Goal: Task Accomplishment & Management: Manage account settings

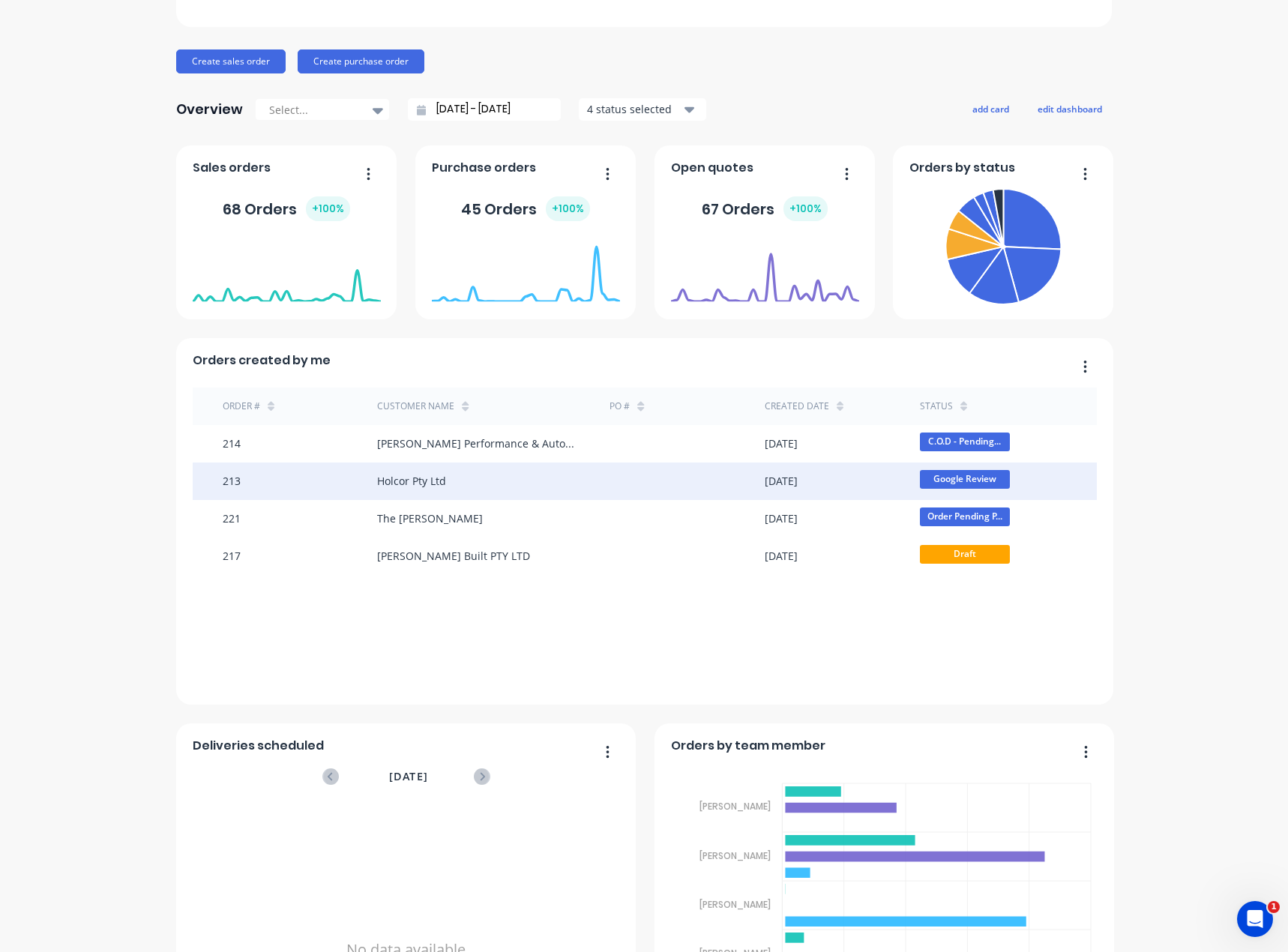
scroll to position [150, 0]
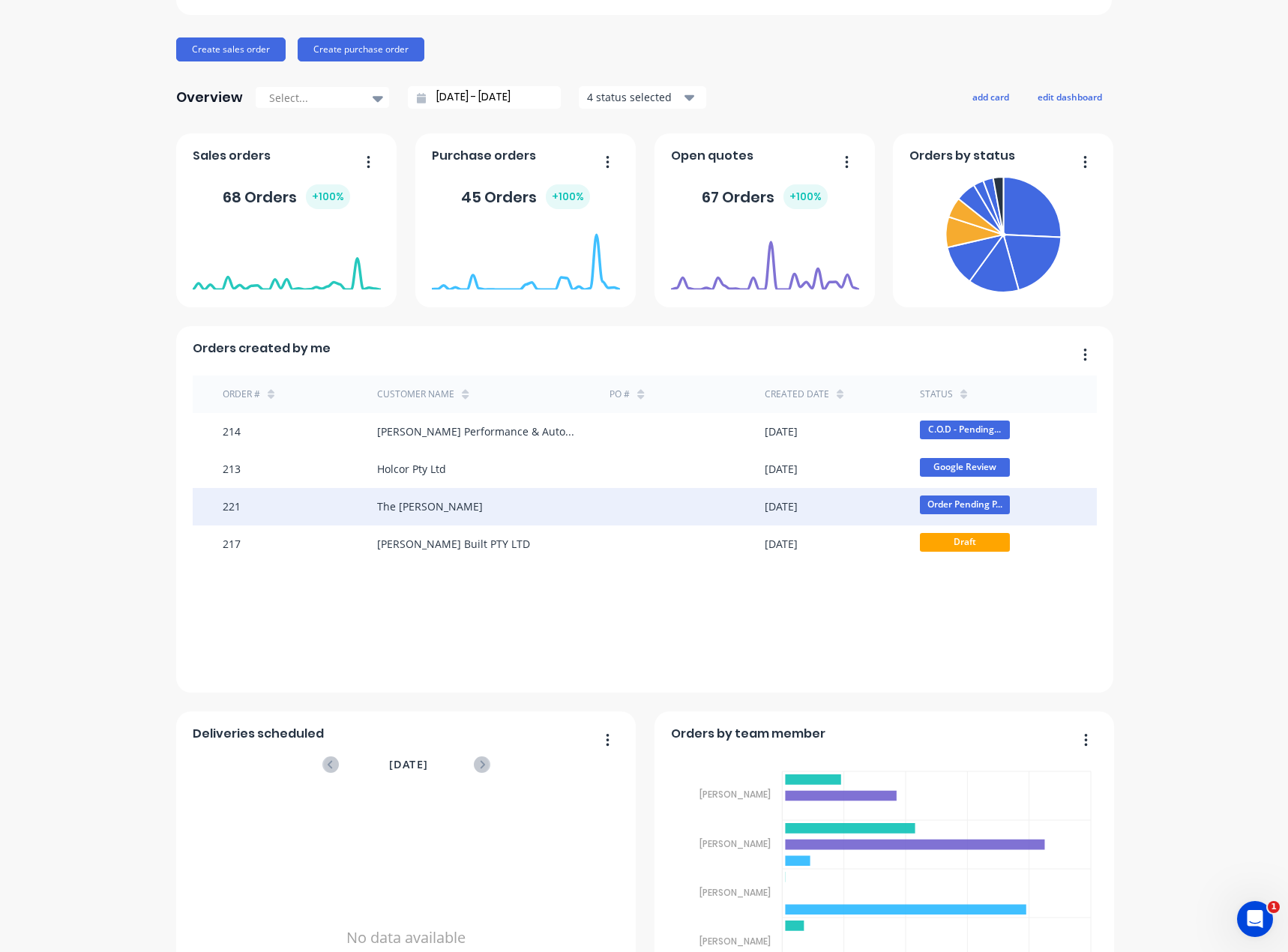
click at [549, 505] on div "The [PERSON_NAME]" at bounding box center [493, 507] width 232 height 38
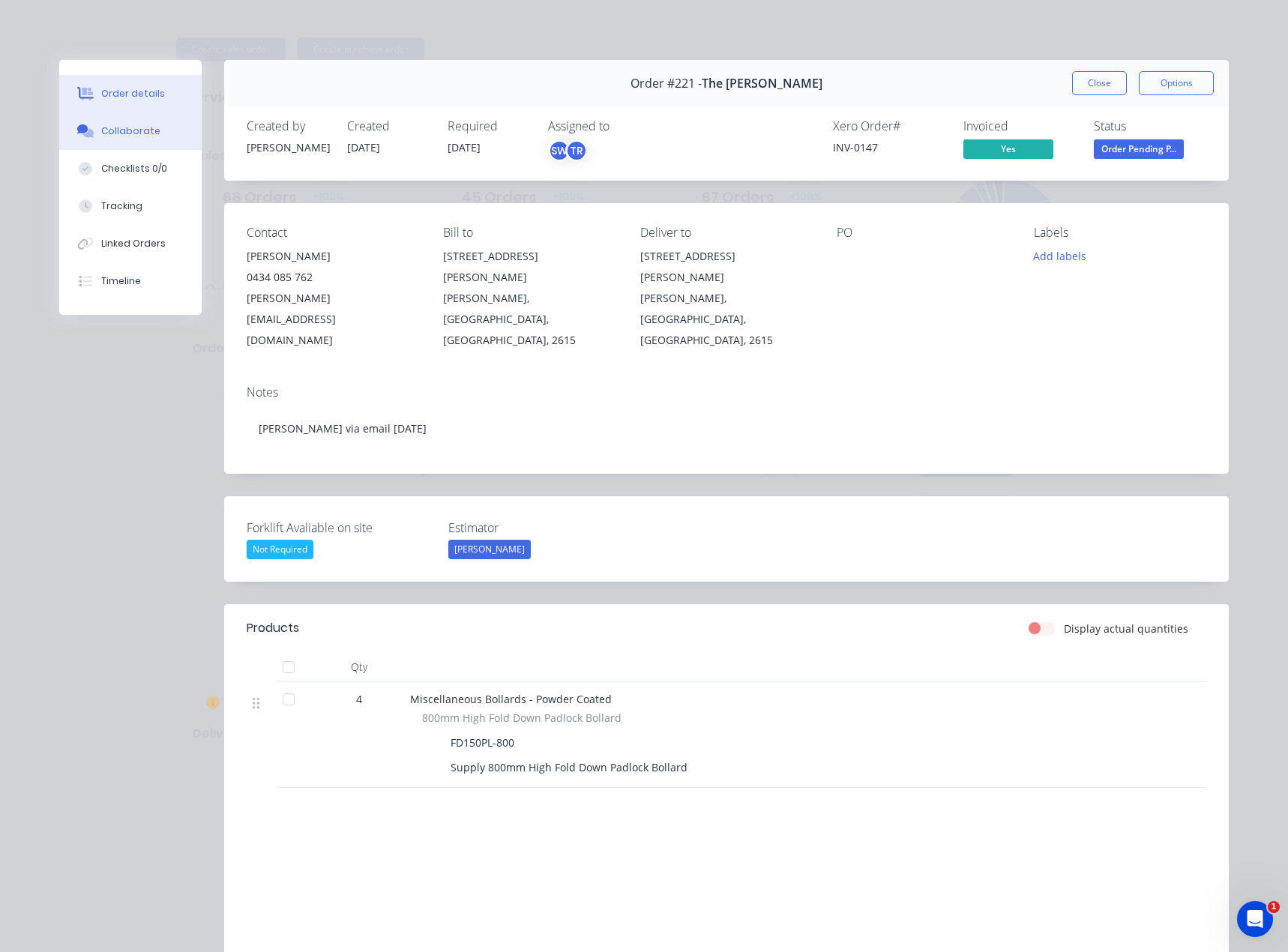
click at [125, 139] on button "Collaborate" at bounding box center [131, 131] width 143 height 38
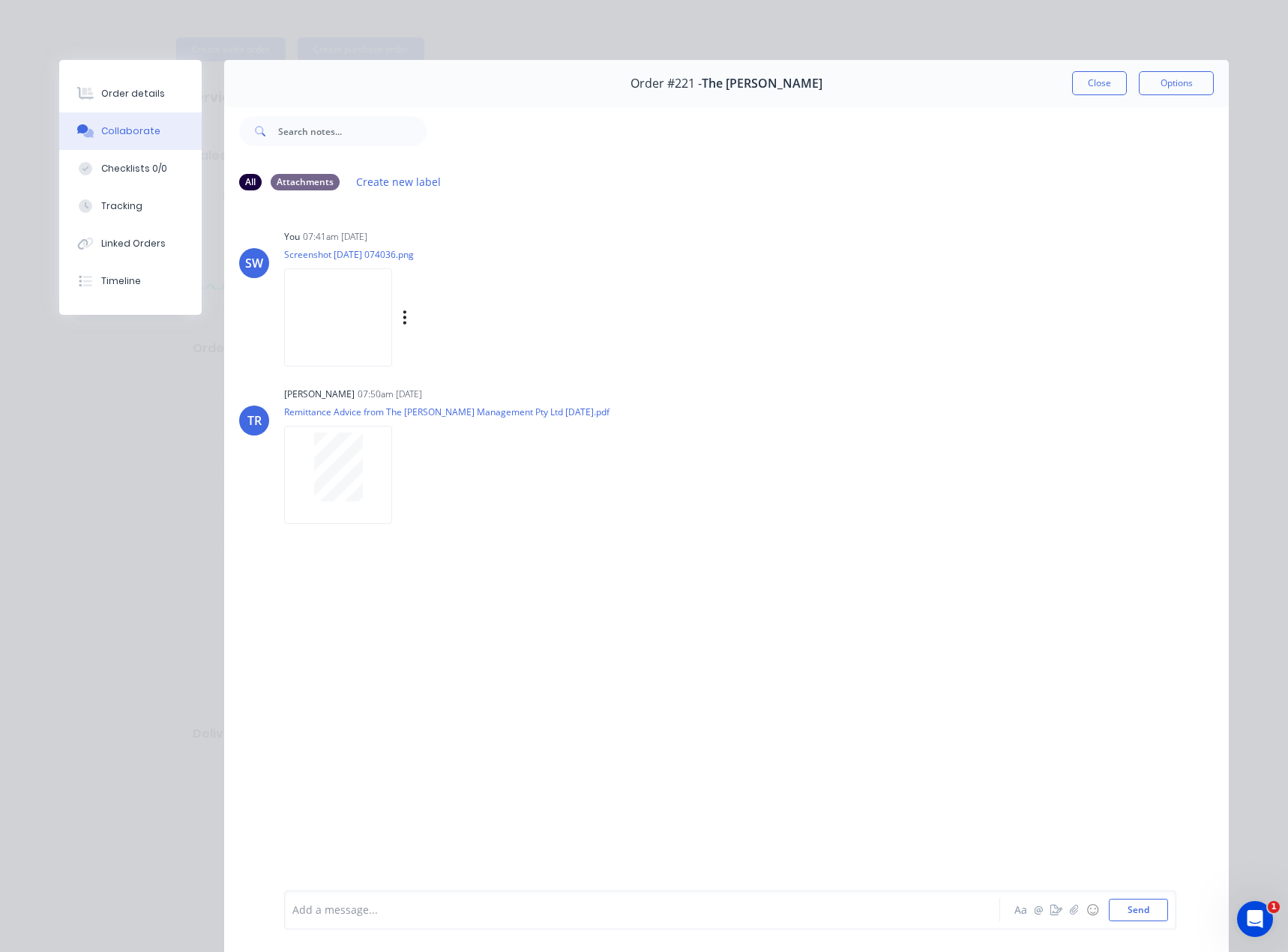
click at [360, 338] on img at bounding box center [338, 317] width 108 height 98
click at [1099, 84] on button "Close" at bounding box center [1100, 83] width 55 height 24
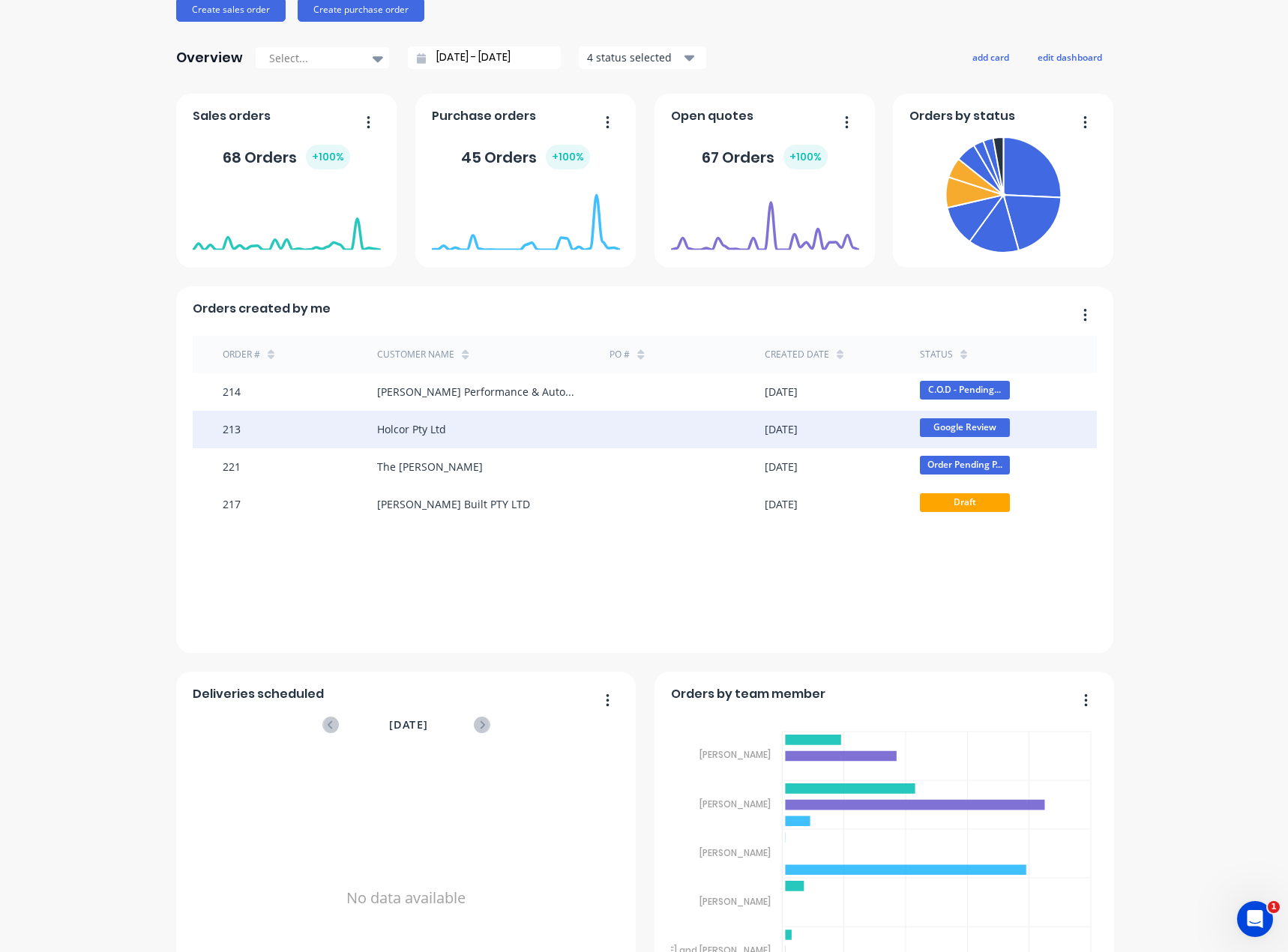
scroll to position [225, 0]
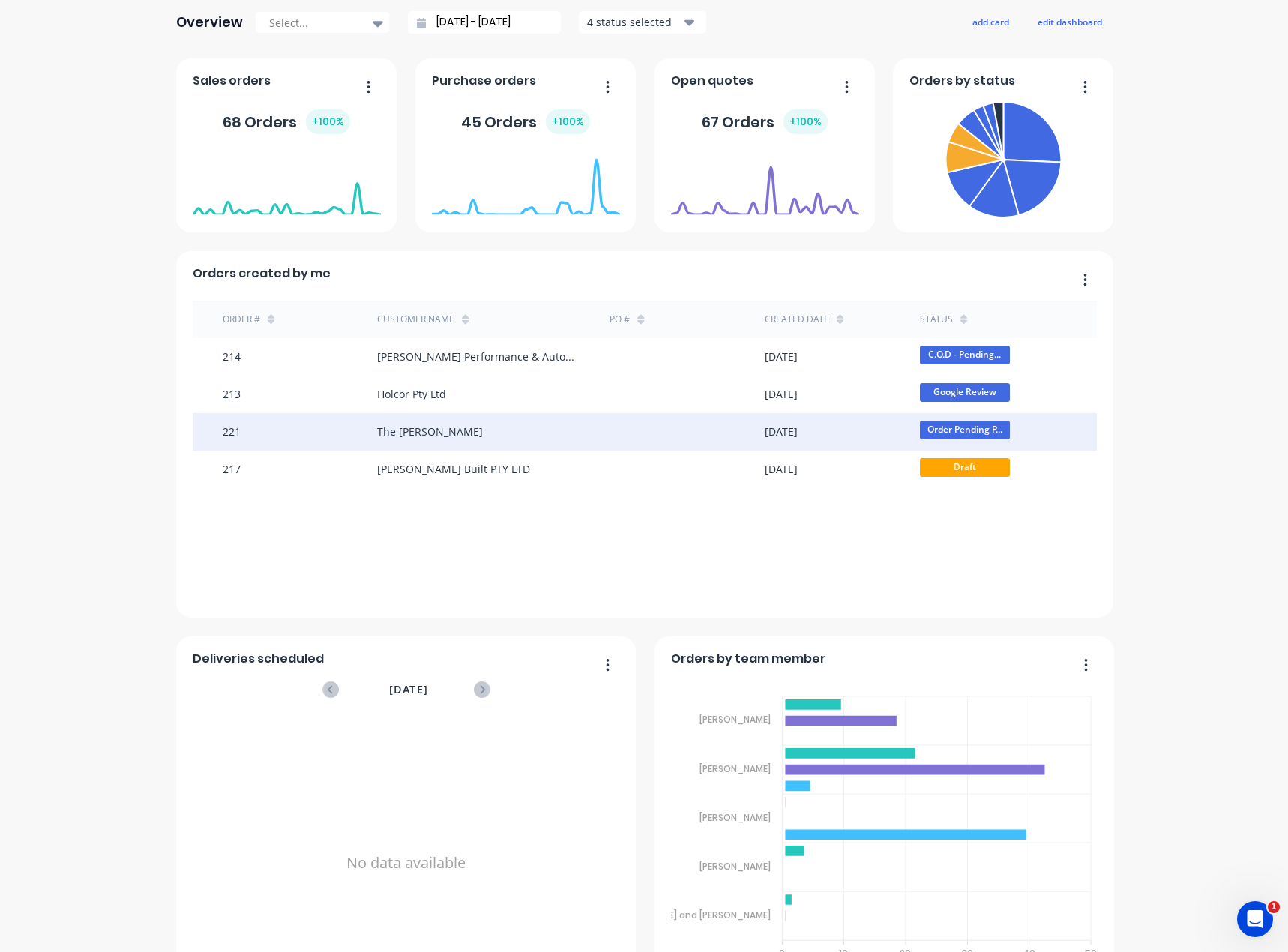
click at [490, 423] on div "The [PERSON_NAME]" at bounding box center [493, 432] width 232 height 38
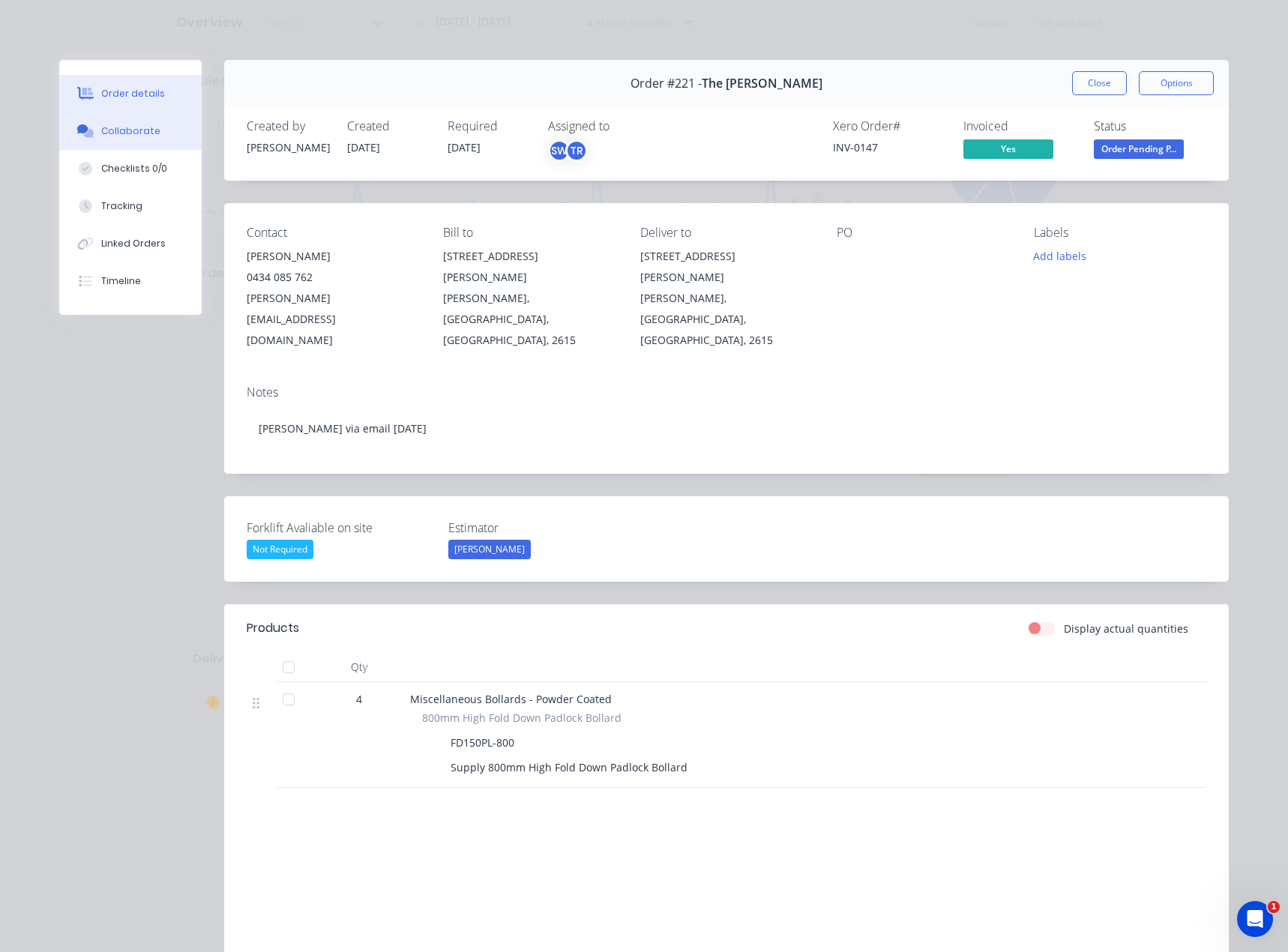
click at [143, 130] on div "Collaborate" at bounding box center [131, 131] width 60 height 13
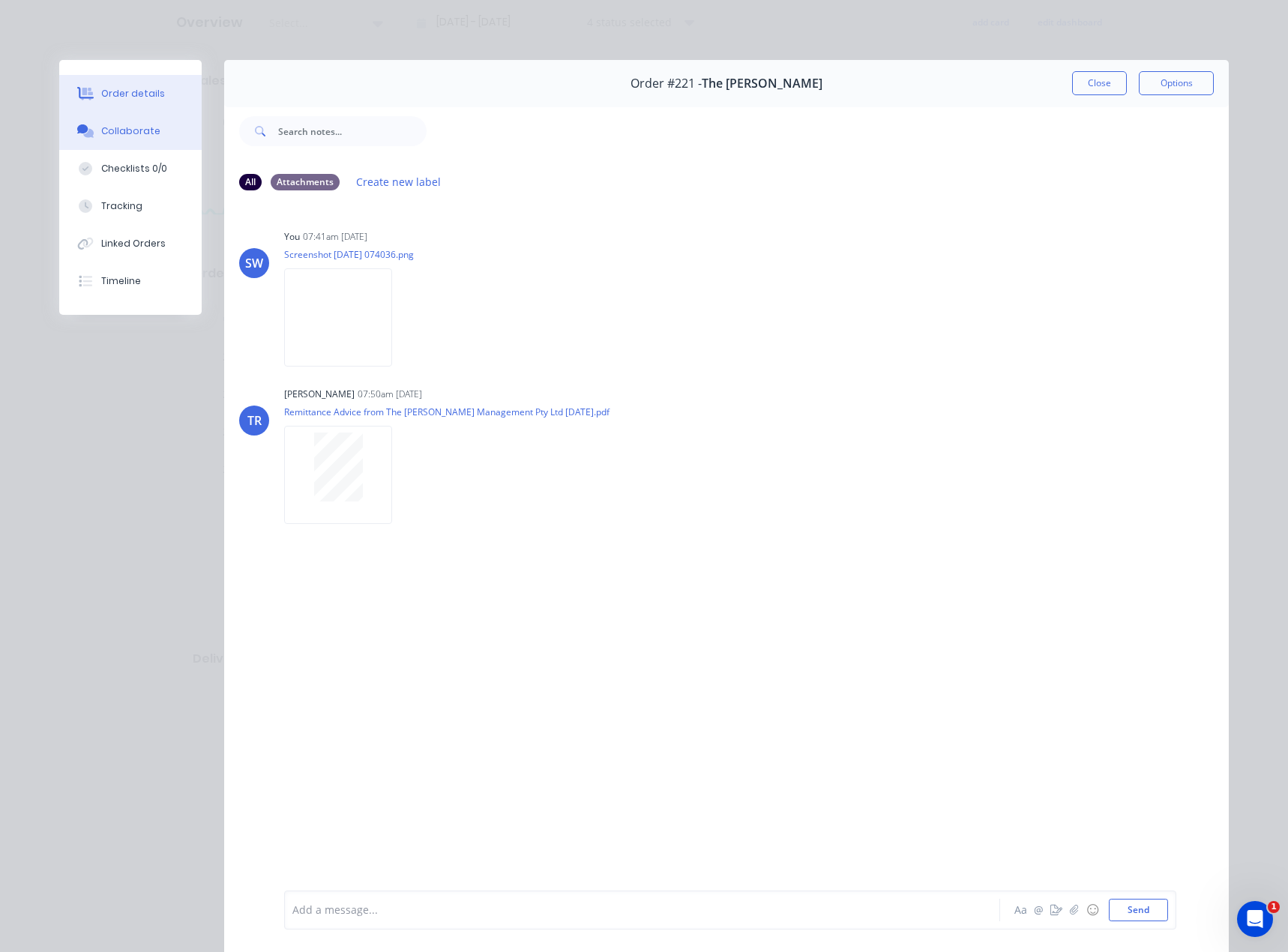
click at [129, 99] on div "Order details" at bounding box center [132, 93] width 63 height 13
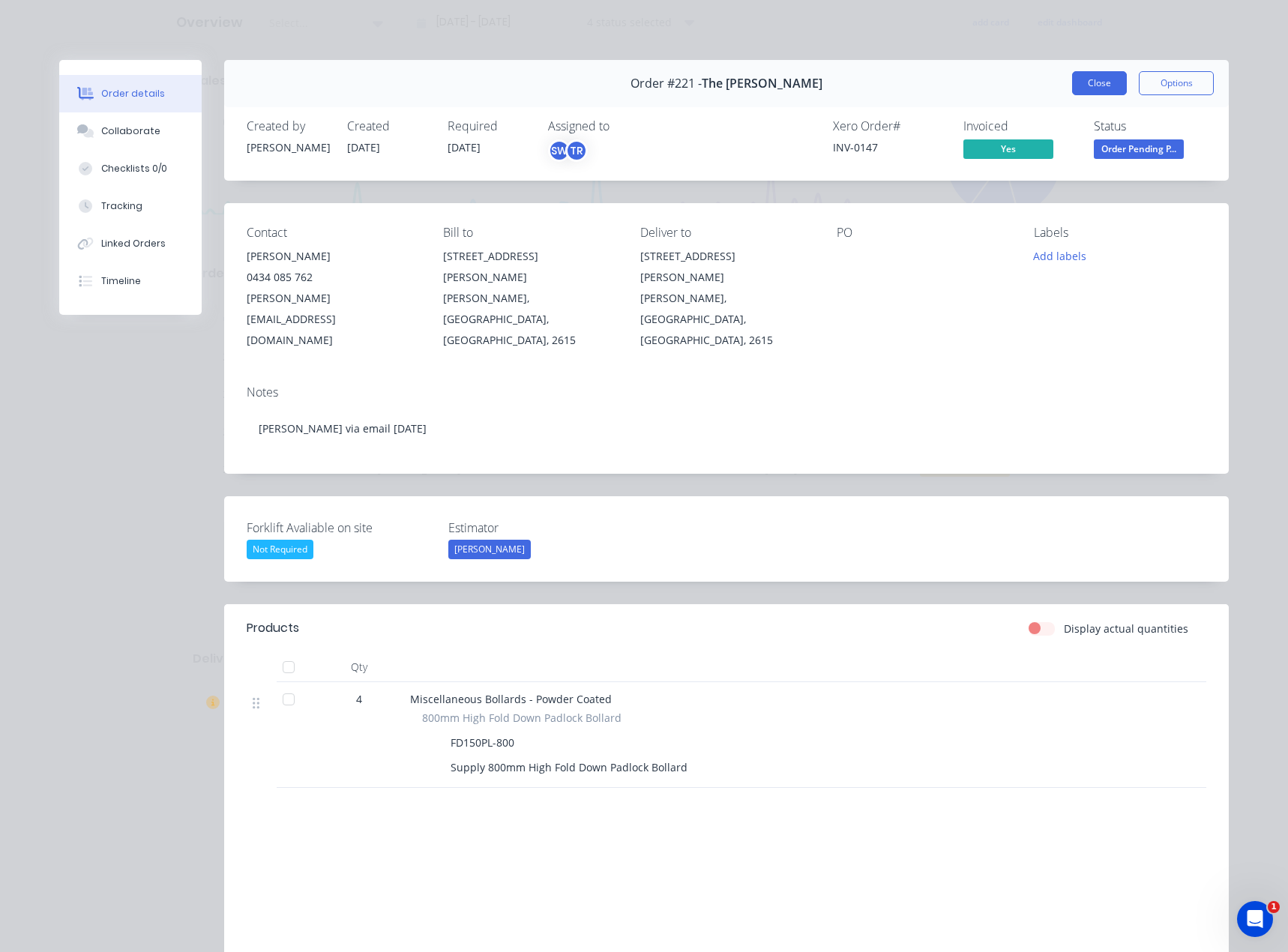
click at [1114, 78] on button "Close" at bounding box center [1100, 83] width 55 height 24
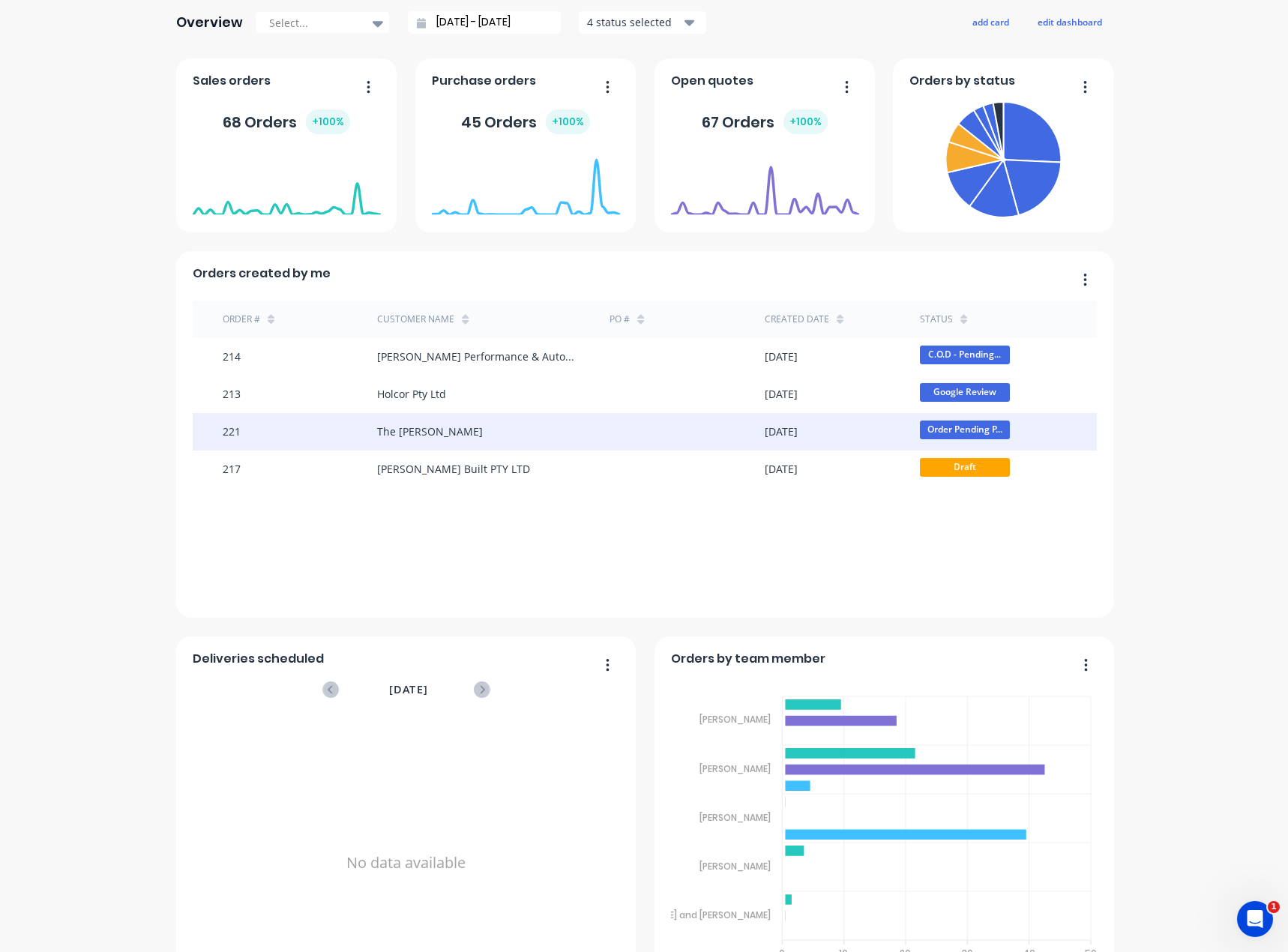
click at [576, 433] on div "The [PERSON_NAME]" at bounding box center [493, 432] width 232 height 38
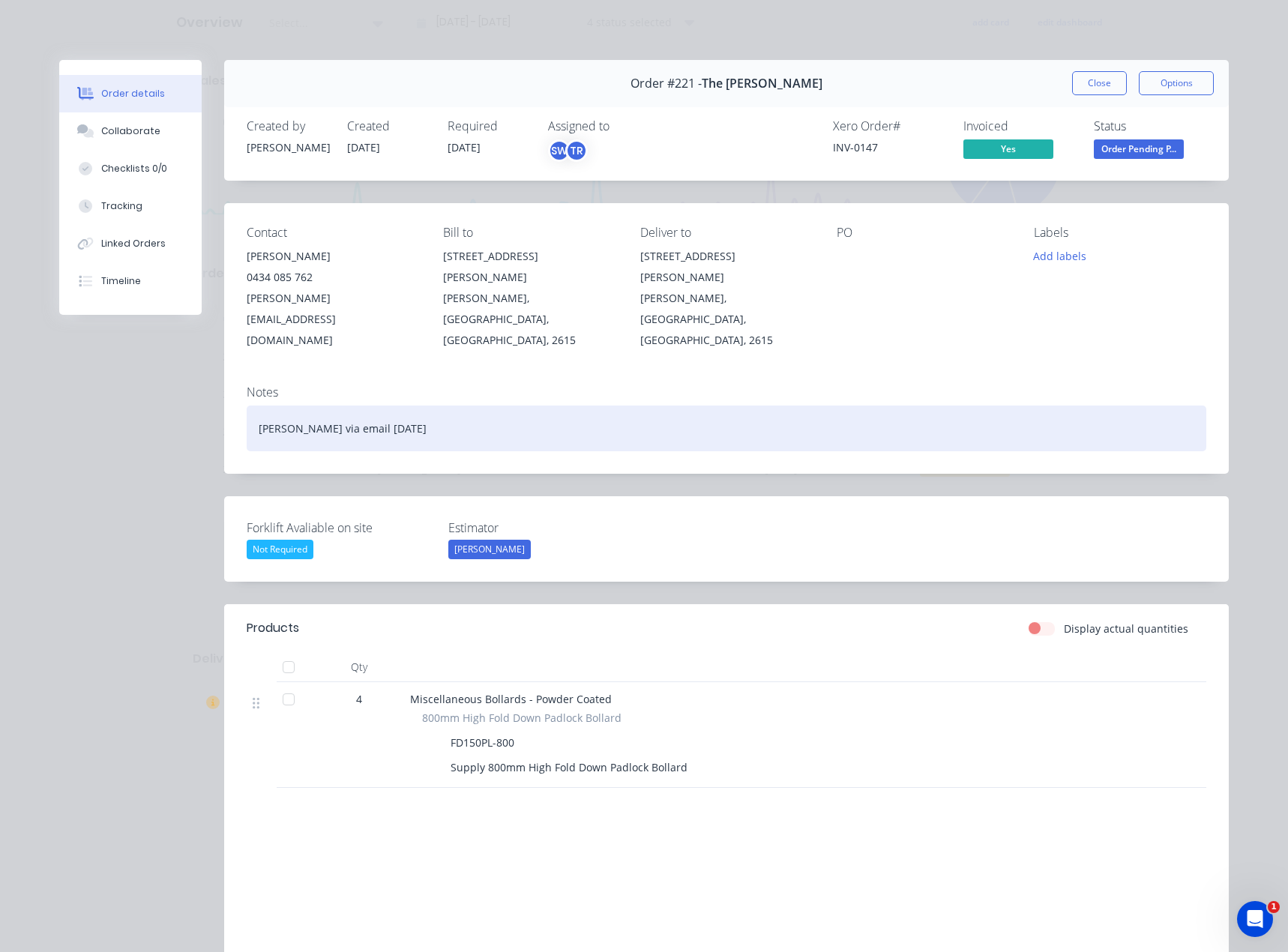
click at [381, 405] on div "[PERSON_NAME] via email [DATE]" at bounding box center [727, 428] width 960 height 45
click at [441, 405] on div "[PERSON_NAME] via email [DATE]" at bounding box center [727, 428] width 960 height 45
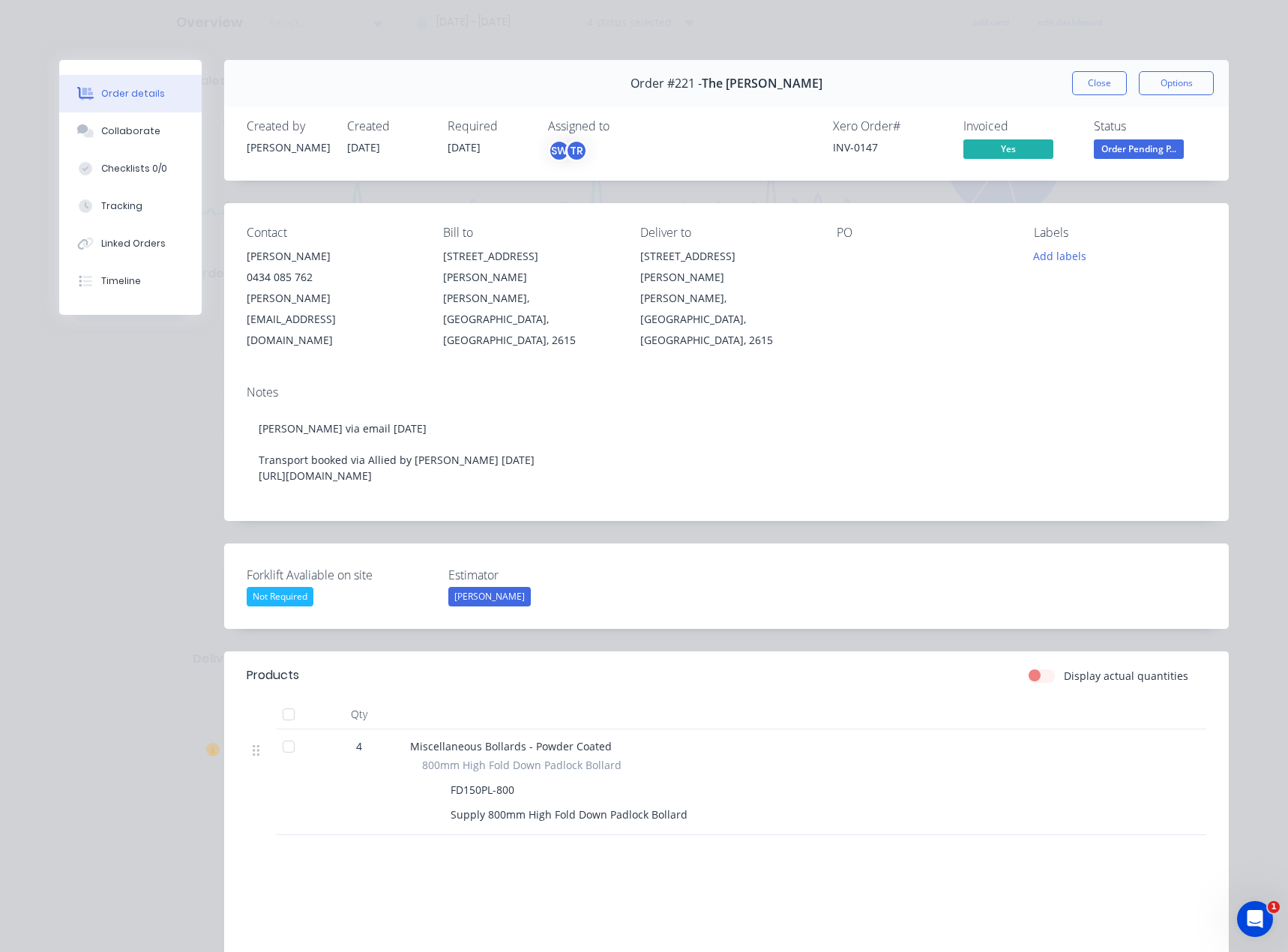
click at [792, 373] on div "Notes [PERSON_NAME] via email [DATE] Transport booked via Allied by [PERSON_NAM…" at bounding box center [727, 447] width 1005 height 147
click at [1104, 85] on button "Close" at bounding box center [1100, 83] width 55 height 24
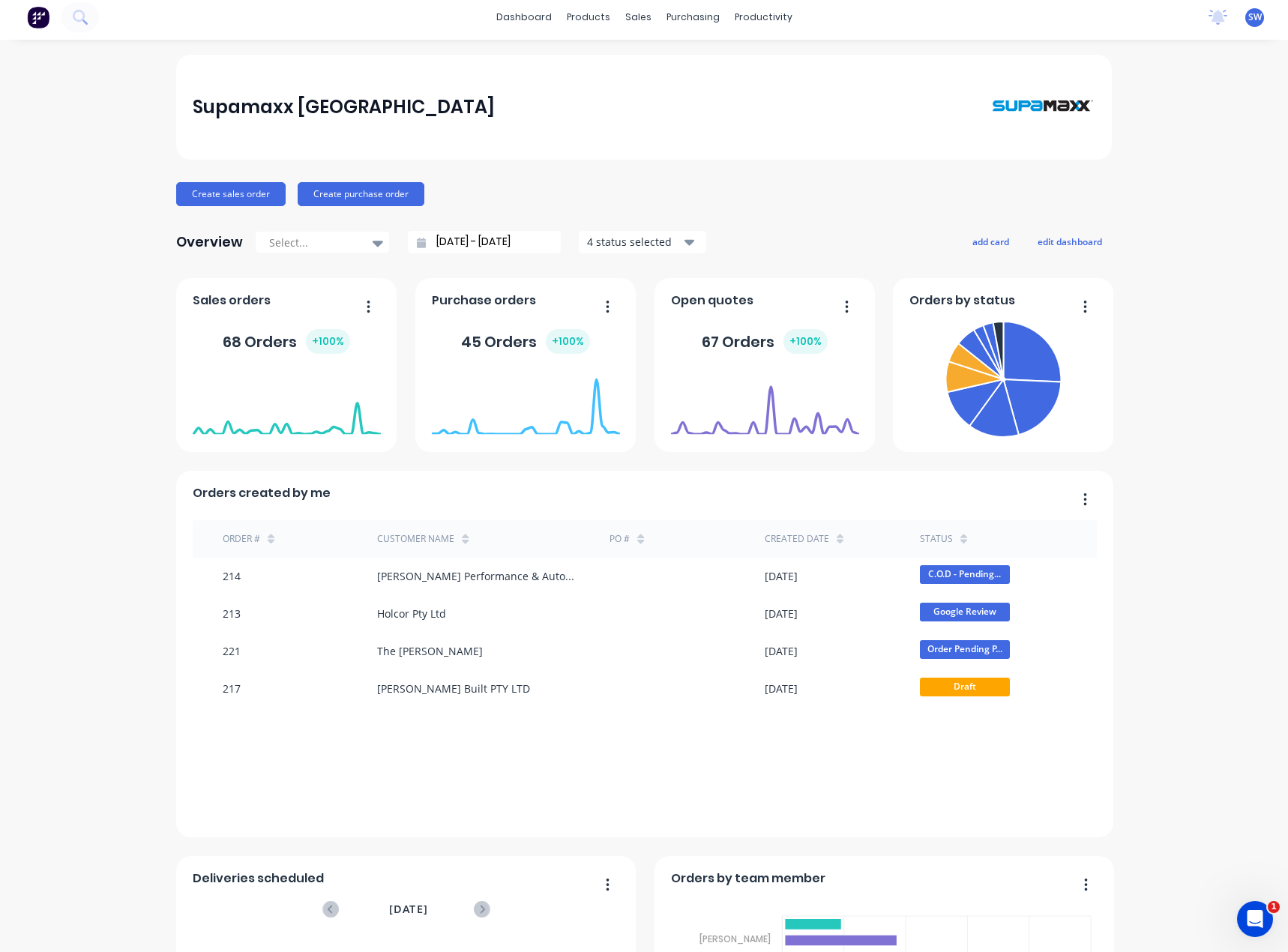
scroll to position [0, 0]
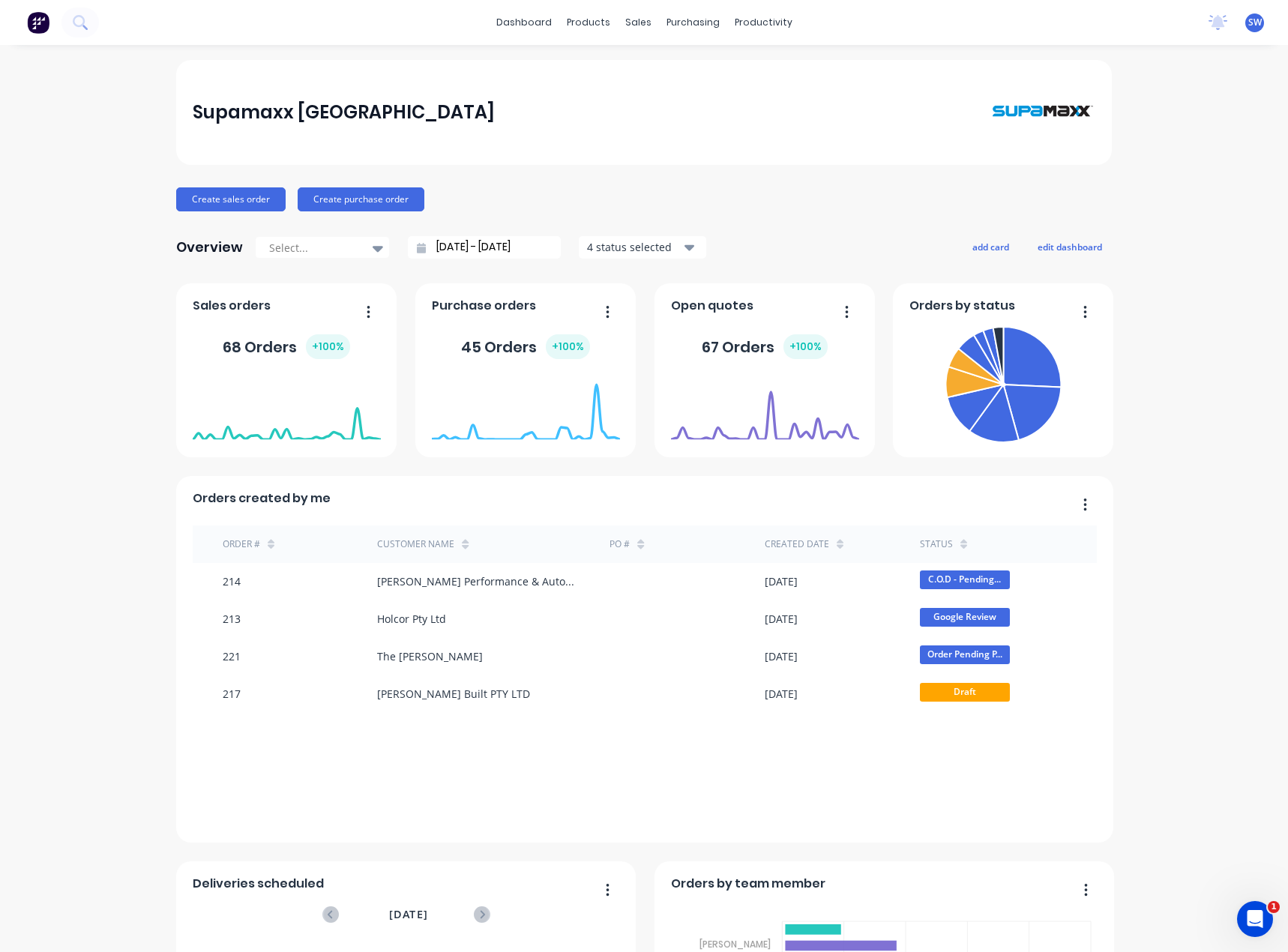
click at [1248, 22] on span "SW" at bounding box center [1254, 22] width 13 height 13
click at [1130, 186] on div "Sign out" at bounding box center [1128, 187] width 41 height 13
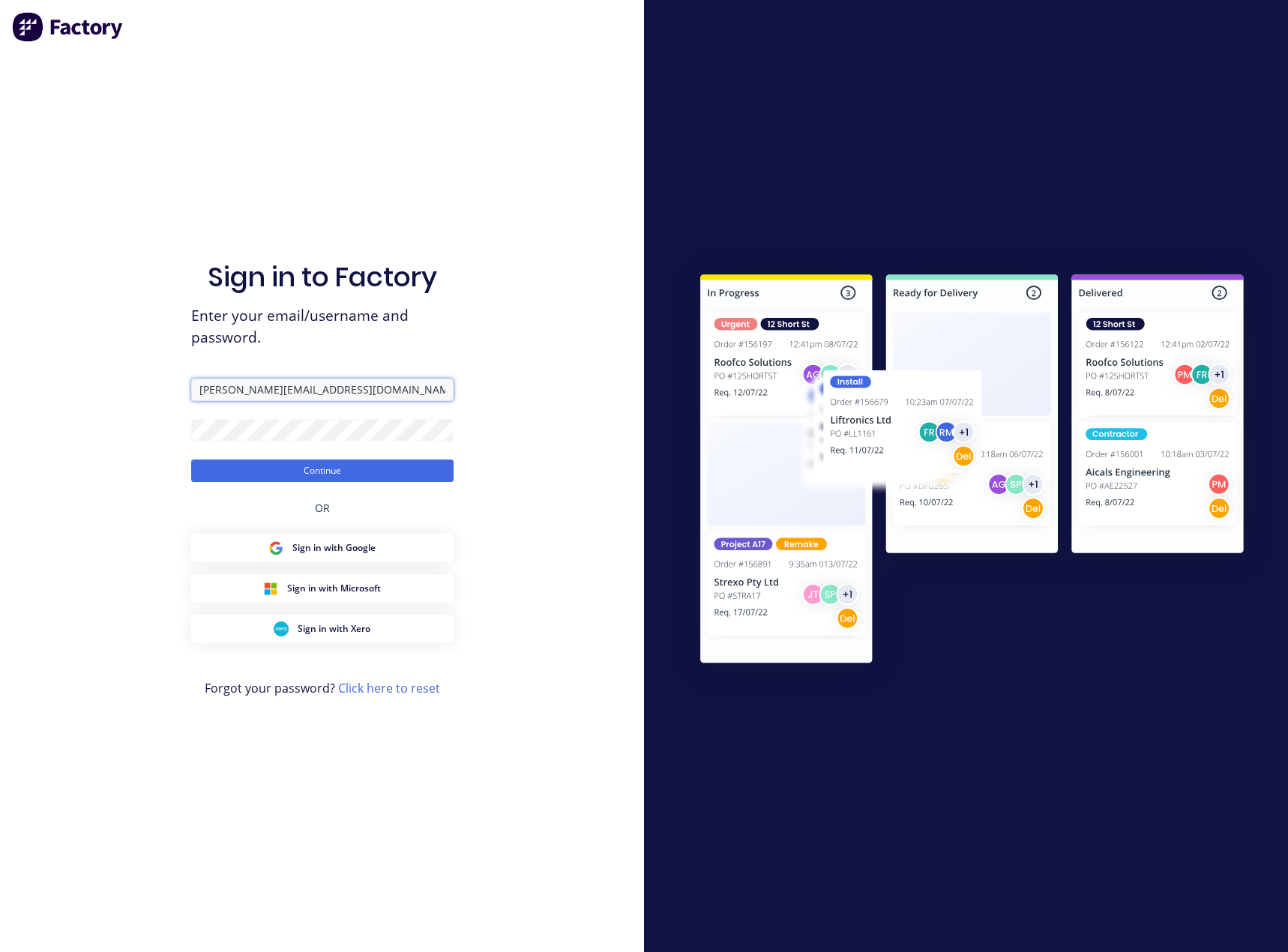
click at [352, 383] on input "[PERSON_NAME][EMAIL_ADDRESS][DOMAIN_NAME]" at bounding box center [322, 389] width 263 height 23
type input "[EMAIL_ADDRESS][DOMAIN_NAME]"
click at [361, 389] on input "[EMAIL_ADDRESS][DOMAIN_NAME]" at bounding box center [322, 389] width 263 height 23
click at [506, 501] on div "Sign in to Factory Enter your email/username and password. [EMAIL_ADDRESS][DOMA…" at bounding box center [322, 476] width 644 height 952
click at [437, 478] on button "Continue" at bounding box center [322, 470] width 263 height 23
